Goal: Transaction & Acquisition: Purchase product/service

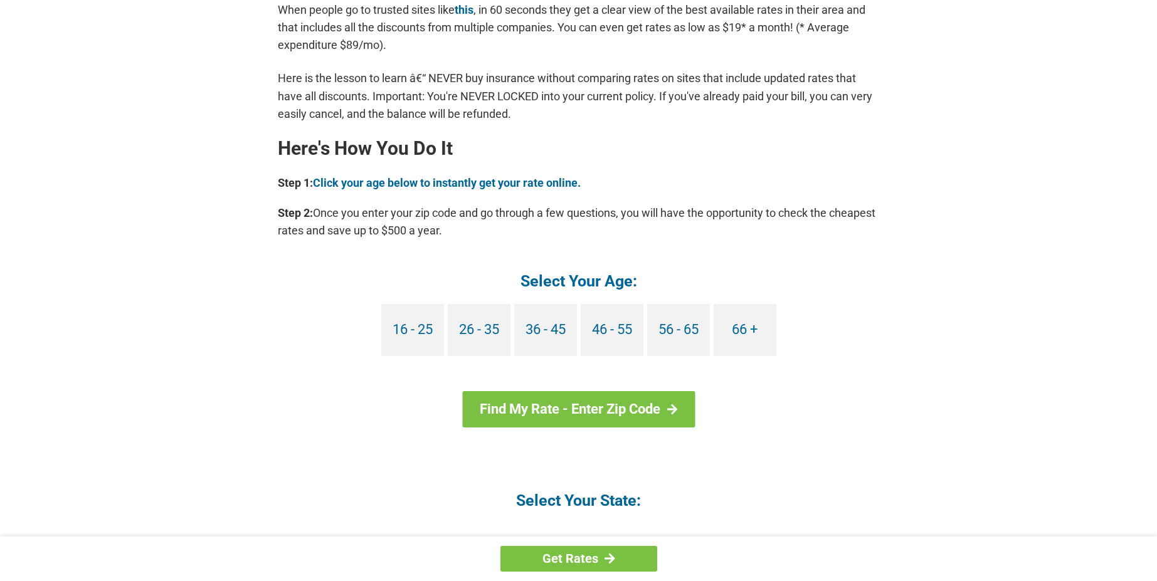
scroll to position [1004, 0]
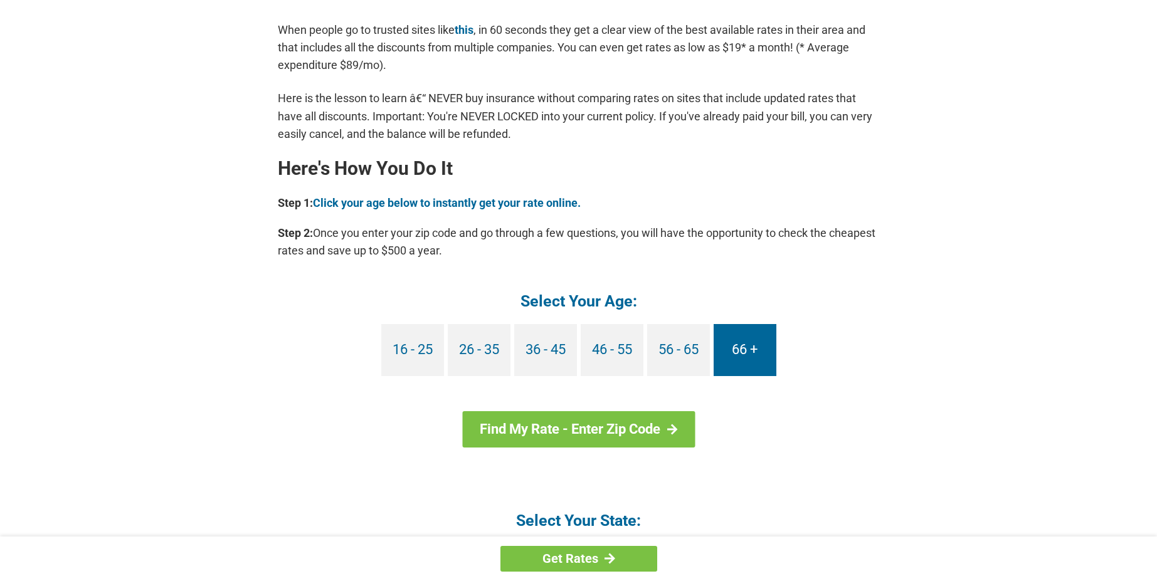
click at [746, 349] on link "66 +" at bounding box center [745, 350] width 63 height 52
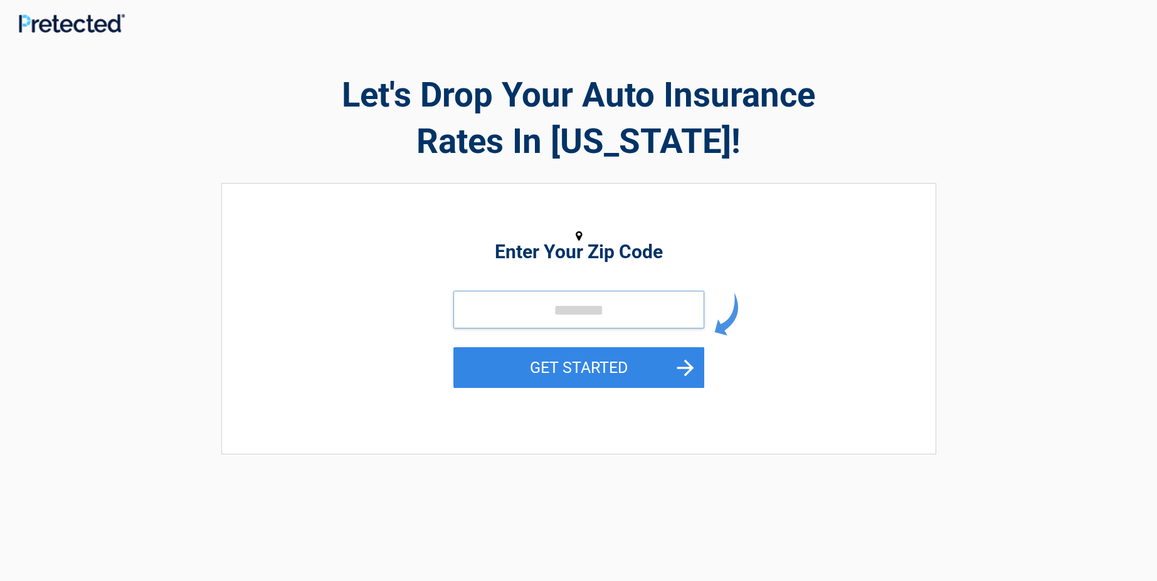
click at [562, 311] on input "tel" at bounding box center [579, 310] width 251 height 38
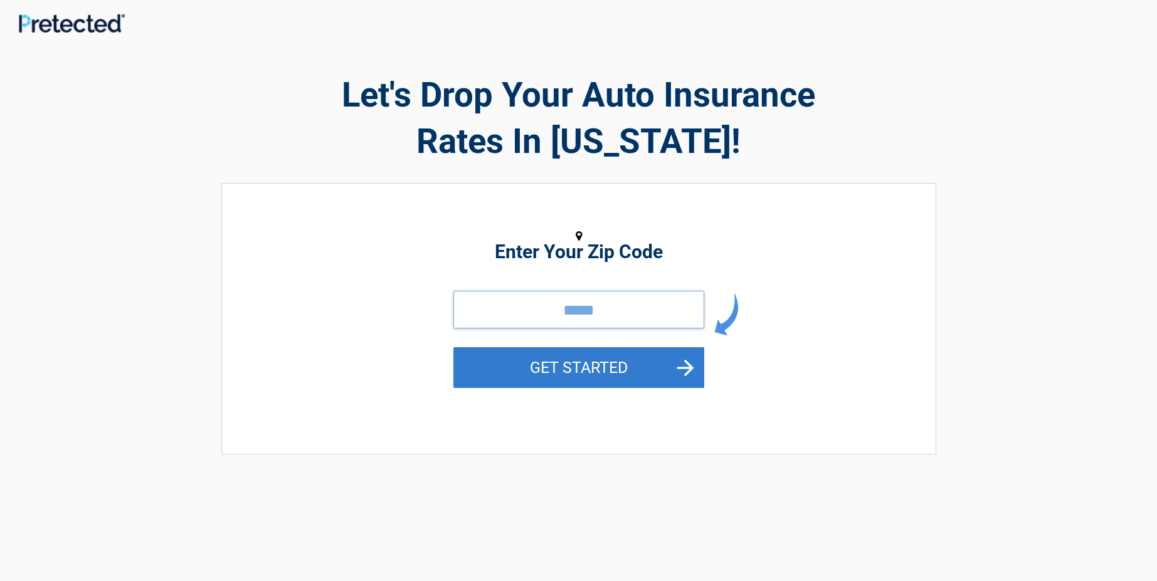
type input "*****"
click at [569, 369] on button "GET STARTED" at bounding box center [579, 367] width 251 height 41
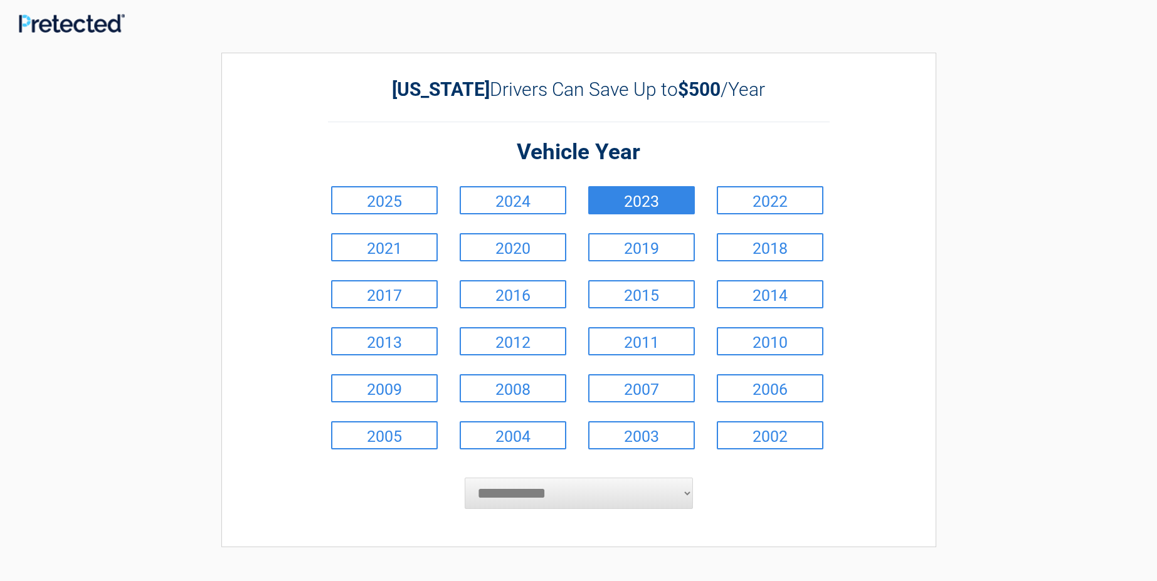
click at [660, 199] on link "2023" at bounding box center [641, 200] width 107 height 28
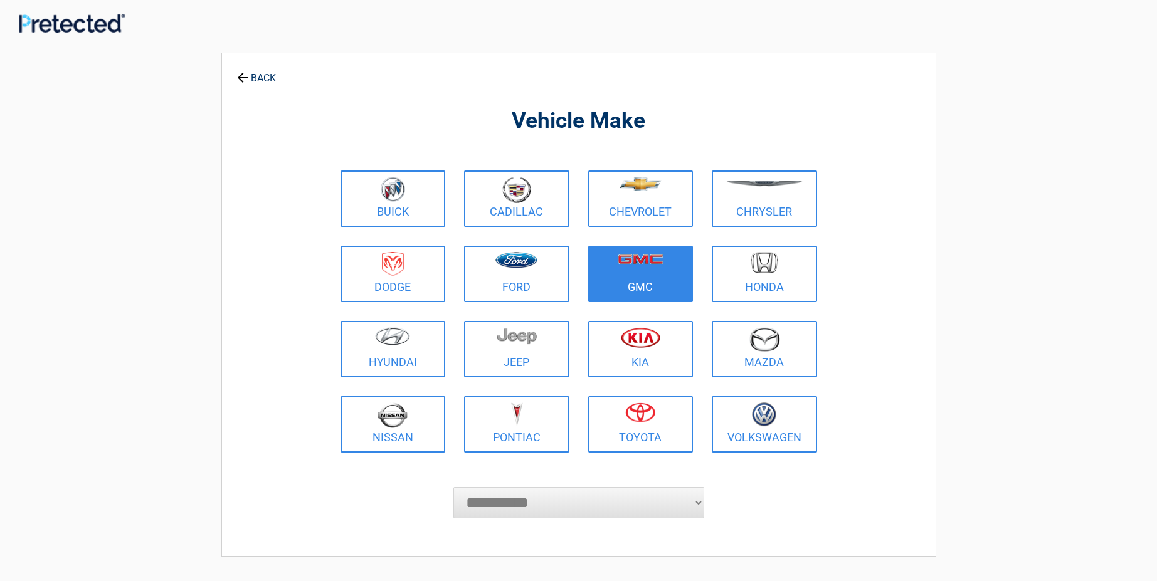
click at [632, 273] on figure at bounding box center [641, 266] width 90 height 28
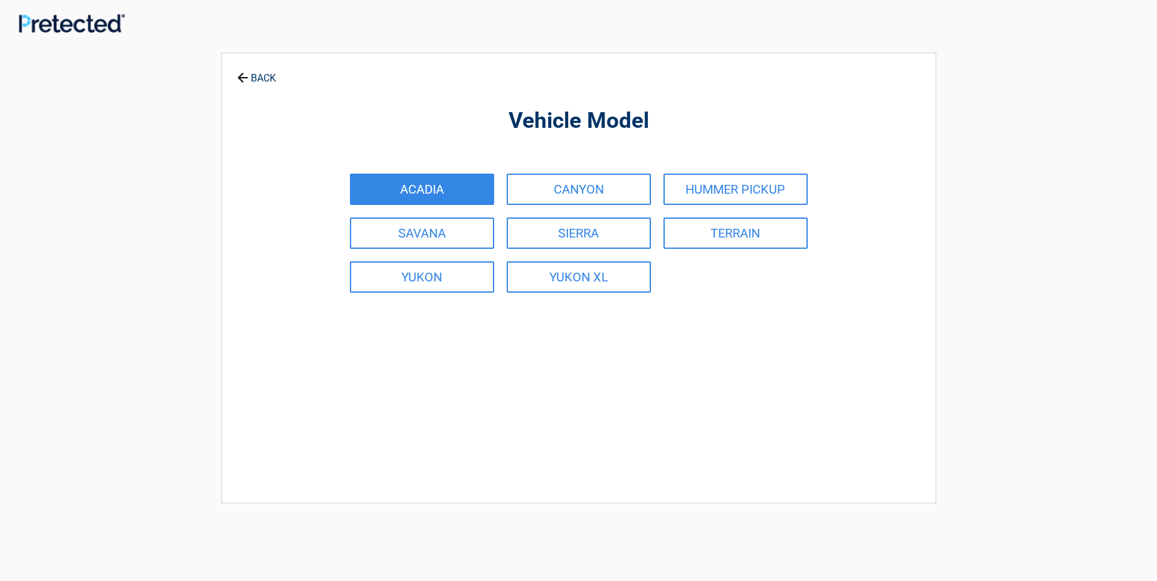
click at [427, 188] on link "ACADIA" at bounding box center [422, 189] width 144 height 31
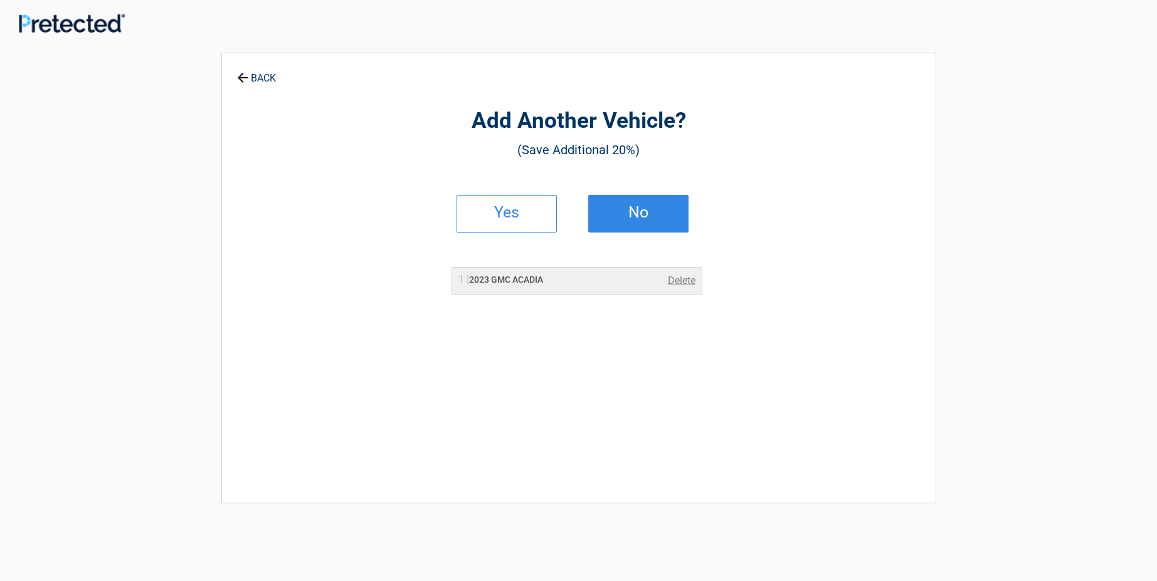
click at [642, 211] on h2 "No" at bounding box center [639, 212] width 74 height 9
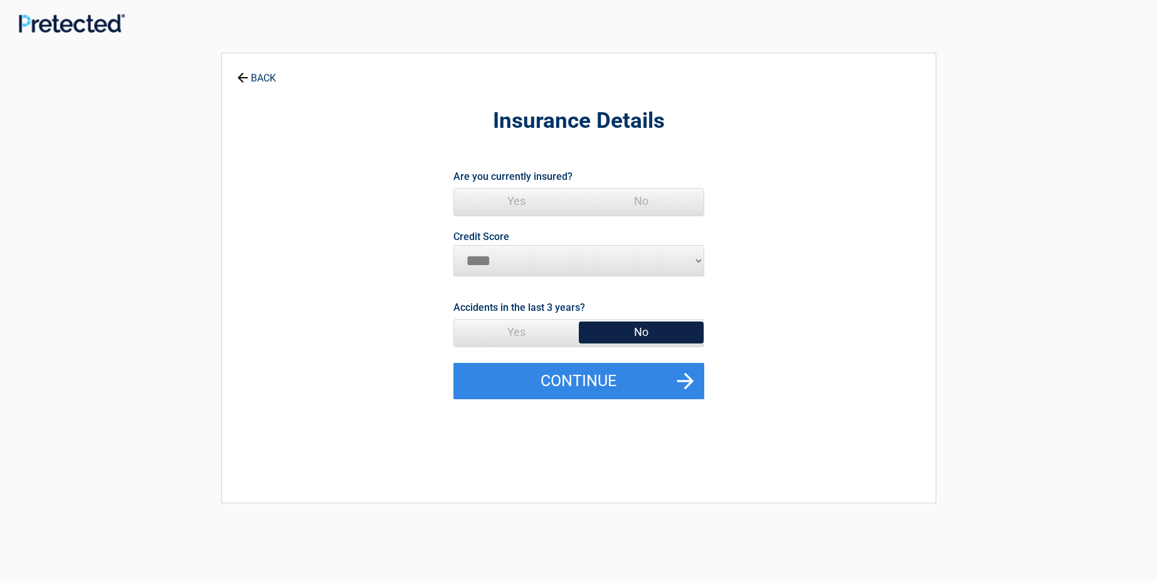
click at [515, 199] on span "Yes" at bounding box center [516, 201] width 125 height 25
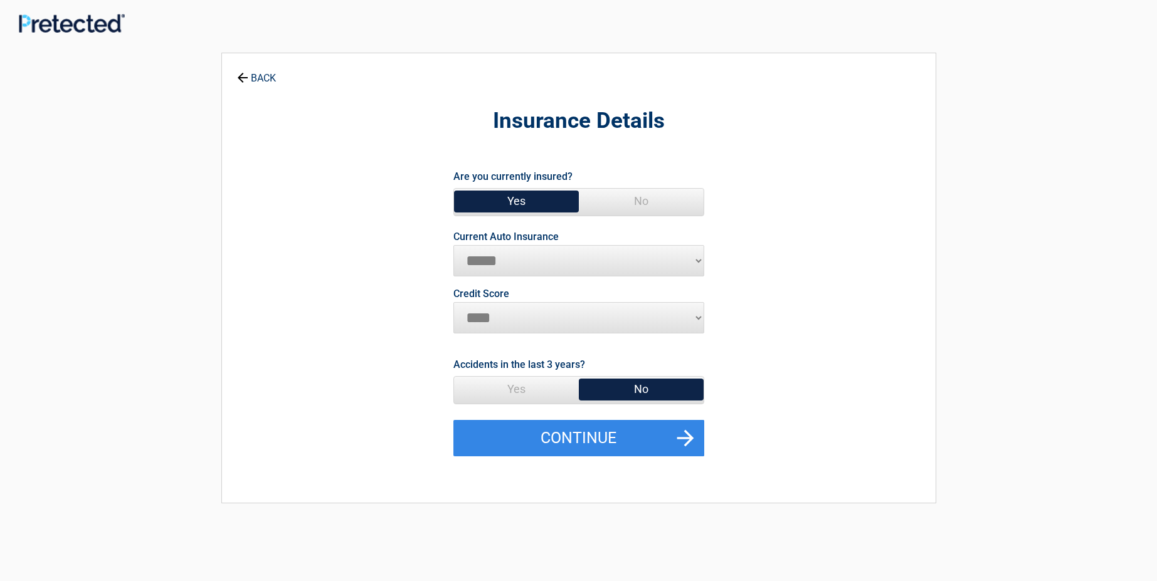
click at [698, 263] on select "**********" at bounding box center [579, 260] width 251 height 31
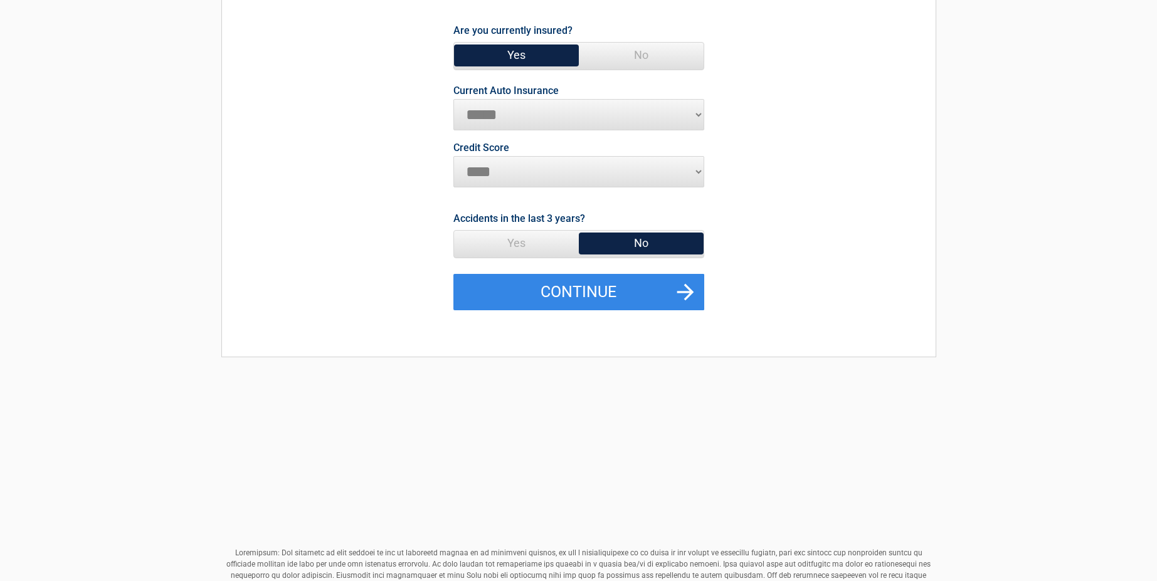
scroll to position [63, 0]
